Goal: Leave review/rating: Leave review/rating

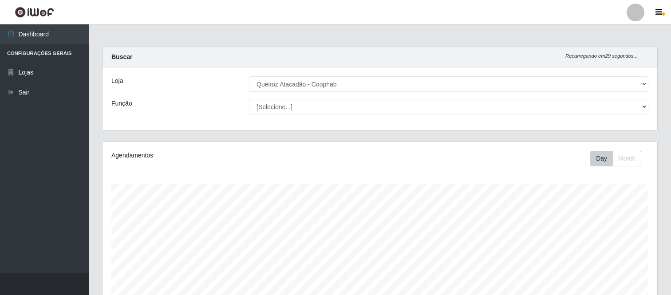
select select "463"
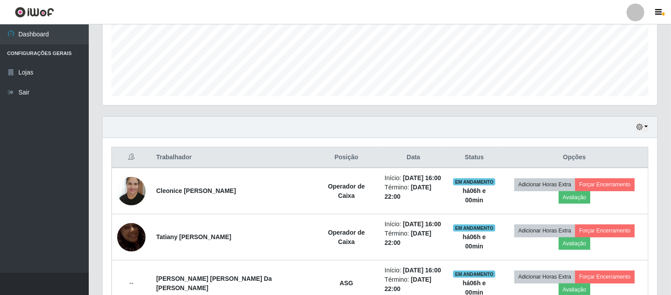
scroll to position [165, 0]
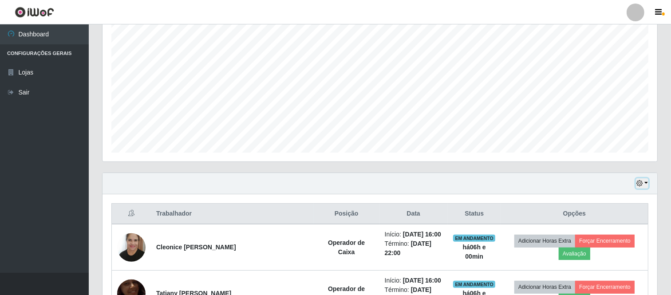
click at [642, 183] on icon "button" at bounding box center [639, 183] width 6 height 6
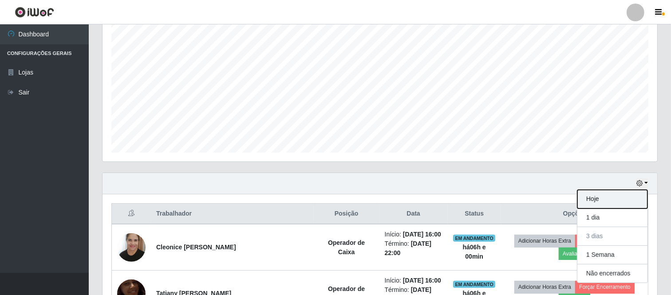
click at [601, 198] on button "Hoje" at bounding box center [612, 199] width 70 height 19
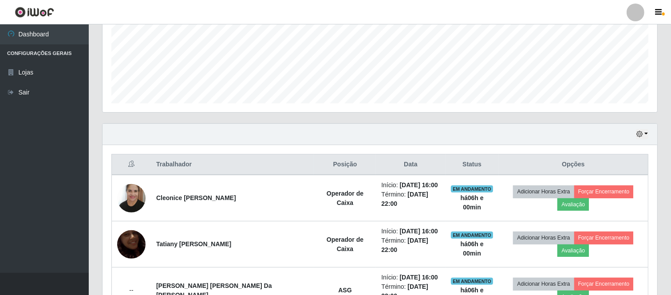
scroll to position [274, 0]
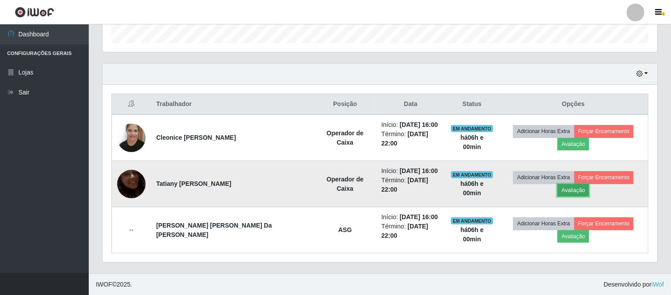
click at [569, 189] on button "Avaliação" at bounding box center [573, 190] width 32 height 12
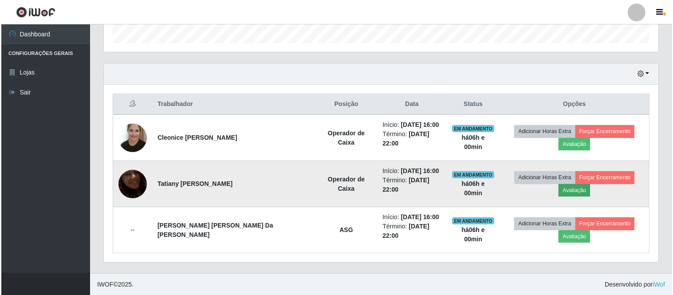
scroll to position [184, 549]
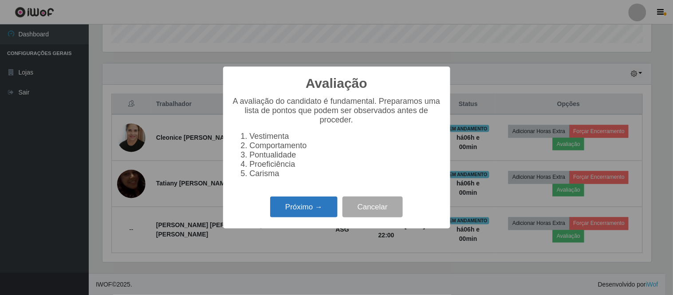
click at [315, 207] on button "Próximo →" at bounding box center [303, 207] width 67 height 21
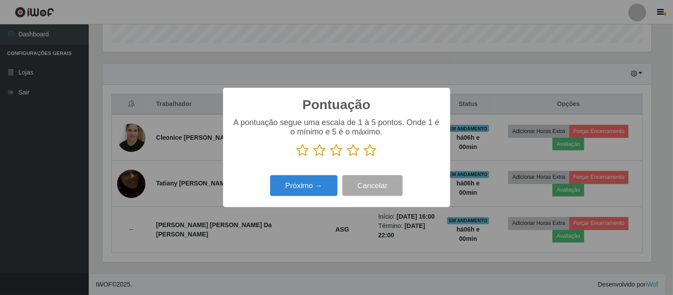
click at [371, 152] on icon at bounding box center [370, 150] width 12 height 13
click at [364, 157] on input "radio" at bounding box center [364, 157] width 0 height 0
click at [292, 185] on button "Próximo →" at bounding box center [303, 185] width 67 height 21
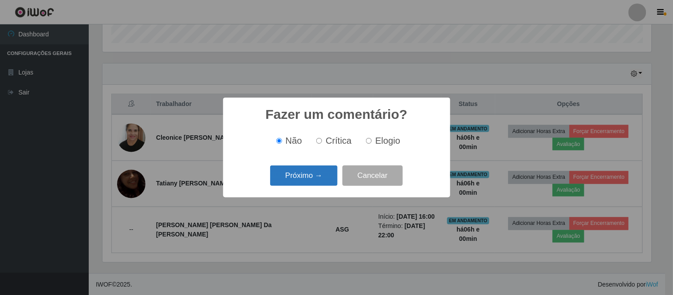
click at [321, 178] on button "Próximo →" at bounding box center [303, 176] width 67 height 21
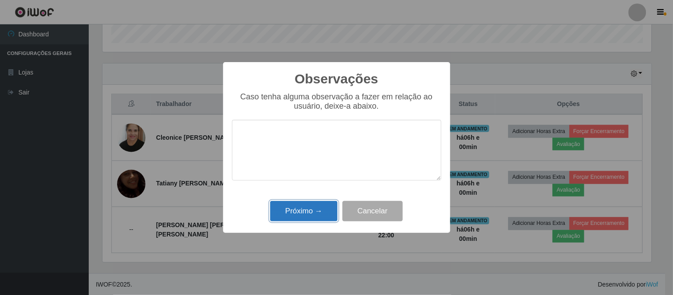
click at [313, 211] on button "Próximo →" at bounding box center [303, 211] width 67 height 21
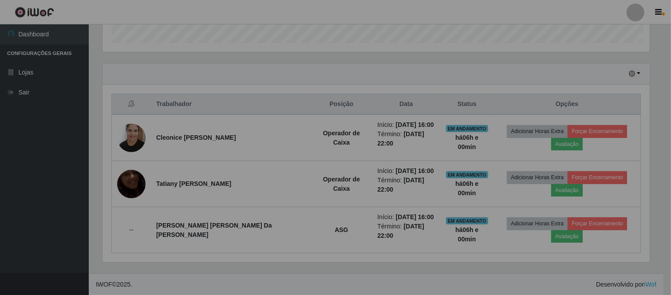
scroll to position [184, 555]
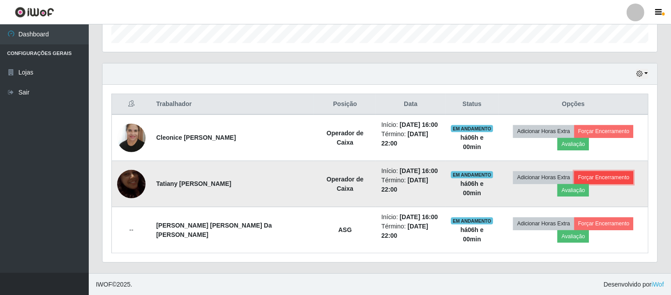
click at [599, 176] on button "Forçar Encerramento" at bounding box center [603, 177] width 59 height 12
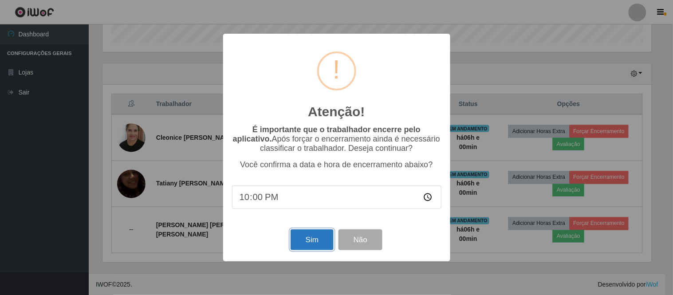
click at [316, 238] on button "Sim" at bounding box center [312, 239] width 43 height 21
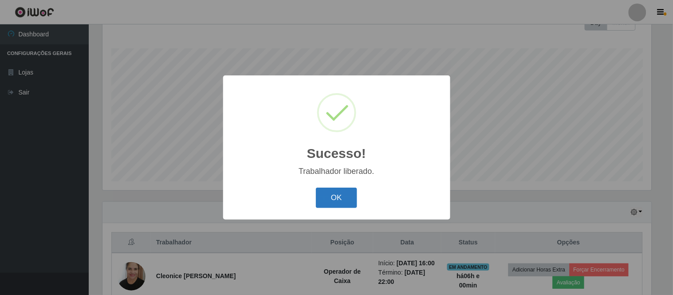
click at [344, 196] on button "OK" at bounding box center [336, 198] width 41 height 21
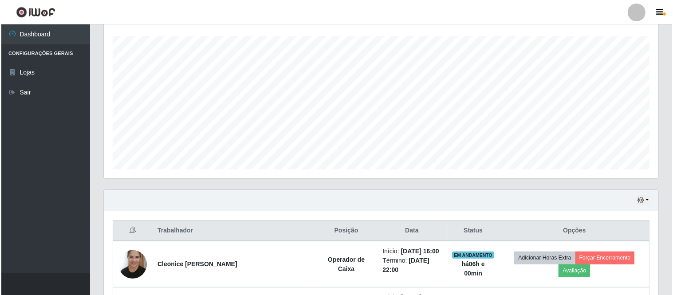
scroll to position [229, 0]
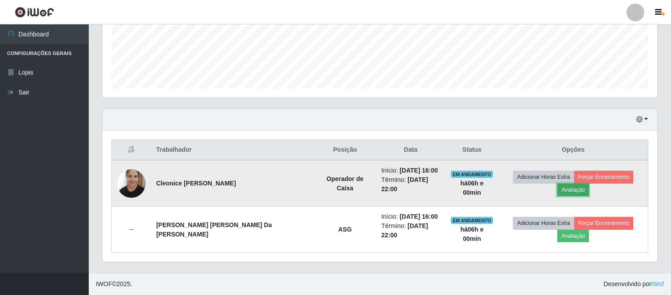
click at [557, 191] on button "Avaliação" at bounding box center [573, 190] width 32 height 12
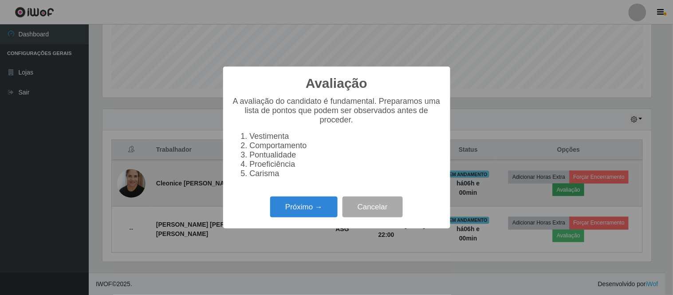
scroll to position [184, 549]
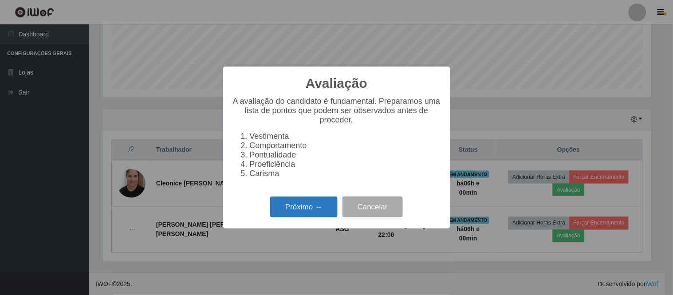
click at [296, 215] on button "Próximo →" at bounding box center [303, 207] width 67 height 21
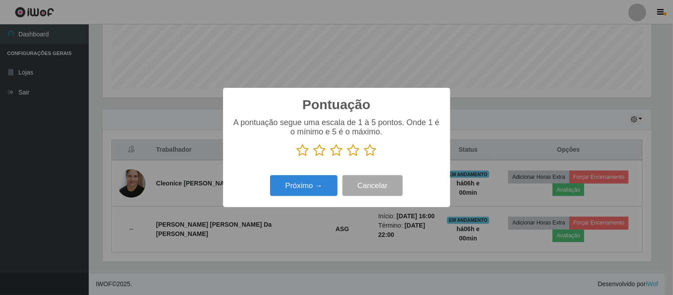
scroll to position [443539, 443174]
click at [370, 152] on icon at bounding box center [370, 150] width 12 height 13
click at [364, 157] on input "radio" at bounding box center [364, 157] width 0 height 0
click at [296, 192] on button "Próximo →" at bounding box center [303, 185] width 67 height 21
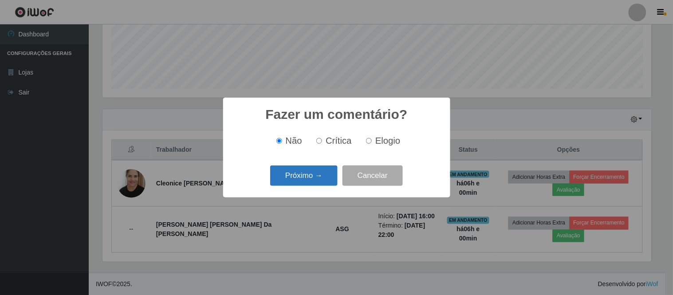
click at [283, 174] on button "Próximo →" at bounding box center [303, 176] width 67 height 21
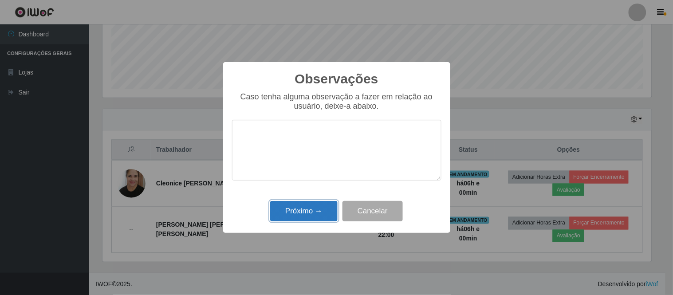
click at [286, 210] on button "Próximo →" at bounding box center [303, 211] width 67 height 21
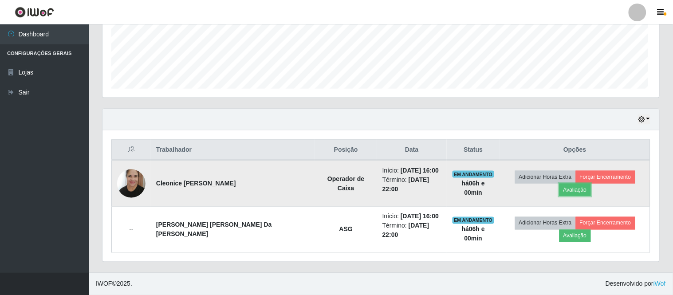
scroll to position [184, 555]
click at [597, 176] on button "Forçar Encerramento" at bounding box center [603, 177] width 59 height 12
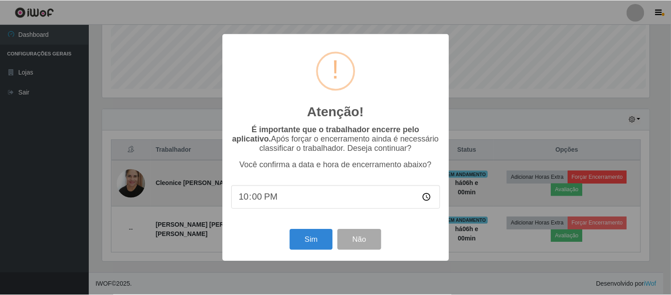
scroll to position [184, 549]
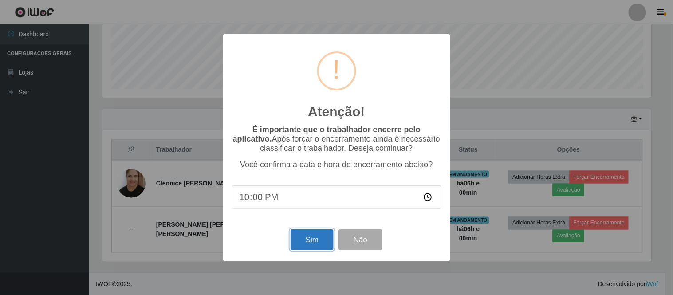
click at [303, 241] on button "Sim" at bounding box center [312, 239] width 43 height 21
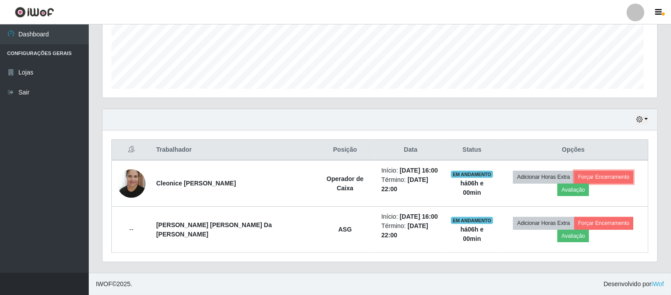
scroll to position [0, 0]
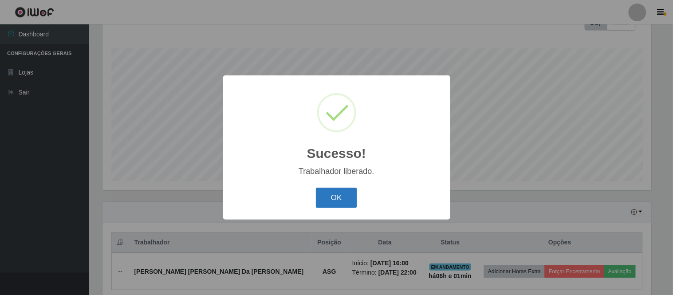
click at [333, 198] on button "OK" at bounding box center [336, 198] width 41 height 21
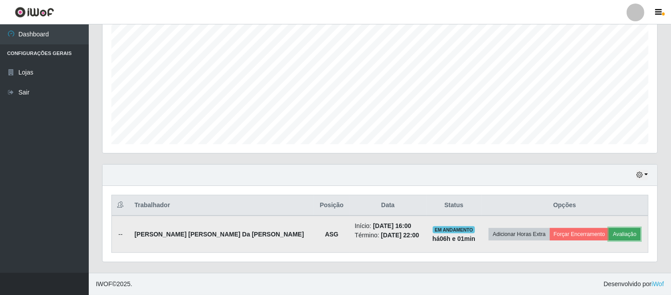
click at [619, 232] on button "Avaliação" at bounding box center [625, 234] width 32 height 12
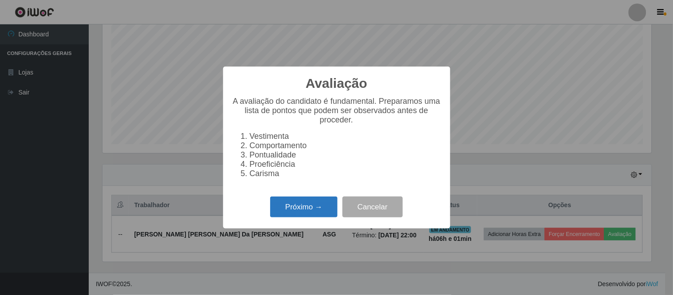
click at [311, 205] on button "Próximo →" at bounding box center [303, 207] width 67 height 21
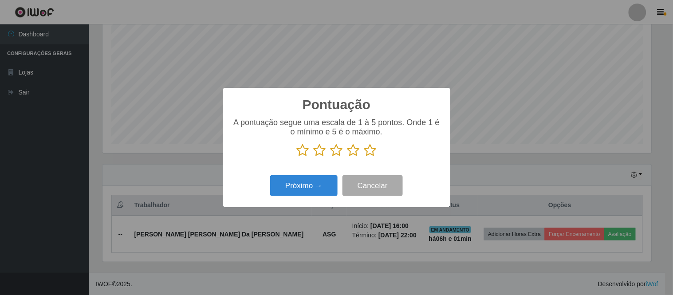
click at [370, 151] on icon at bounding box center [370, 150] width 12 height 13
click at [364, 157] on input "radio" at bounding box center [364, 157] width 0 height 0
click at [306, 184] on button "Próximo →" at bounding box center [303, 185] width 67 height 21
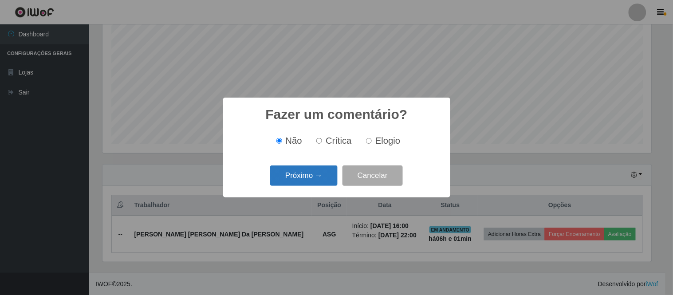
click at [311, 174] on button "Próximo →" at bounding box center [303, 176] width 67 height 21
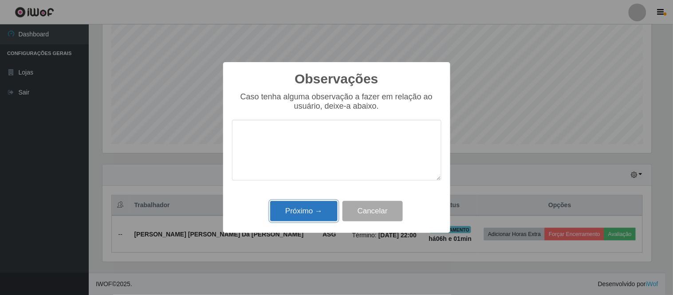
click at [309, 212] on button "Próximo →" at bounding box center [303, 211] width 67 height 21
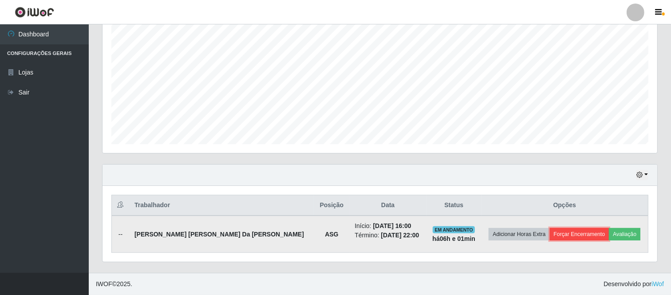
click at [564, 236] on button "Forçar Encerramento" at bounding box center [579, 234] width 59 height 12
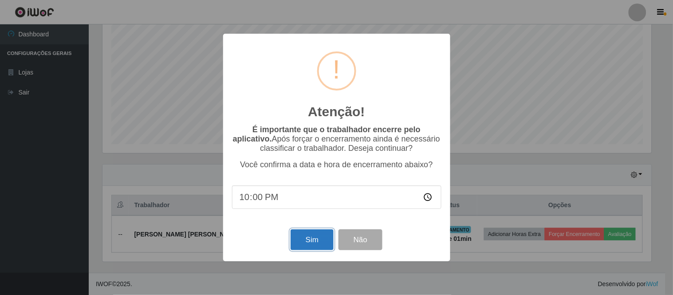
click at [298, 240] on button "Sim" at bounding box center [312, 239] width 43 height 21
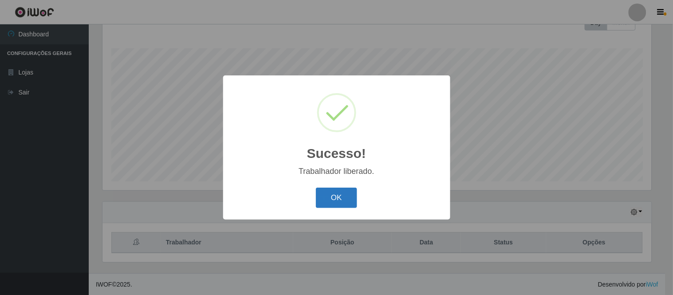
click at [342, 189] on button "OK" at bounding box center [336, 198] width 41 height 21
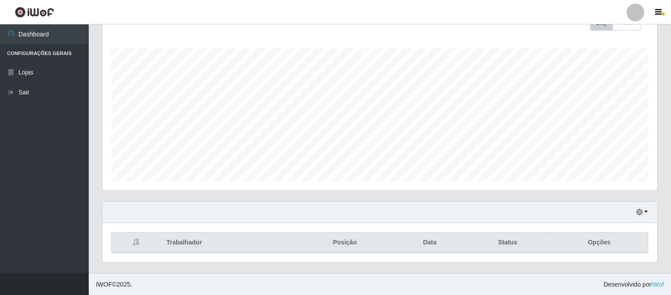
click at [635, 12] on div at bounding box center [636, 13] width 18 height 18
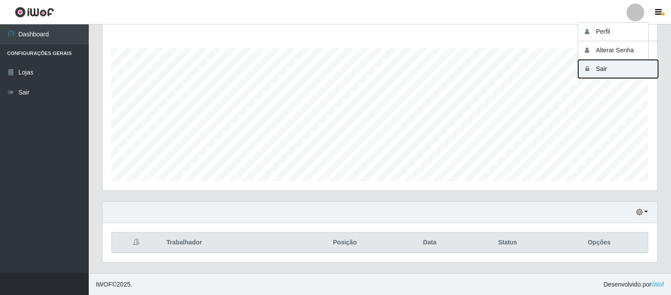
click at [603, 69] on button "Sair" at bounding box center [618, 69] width 80 height 18
